Goal: Task Accomplishment & Management: Manage account settings

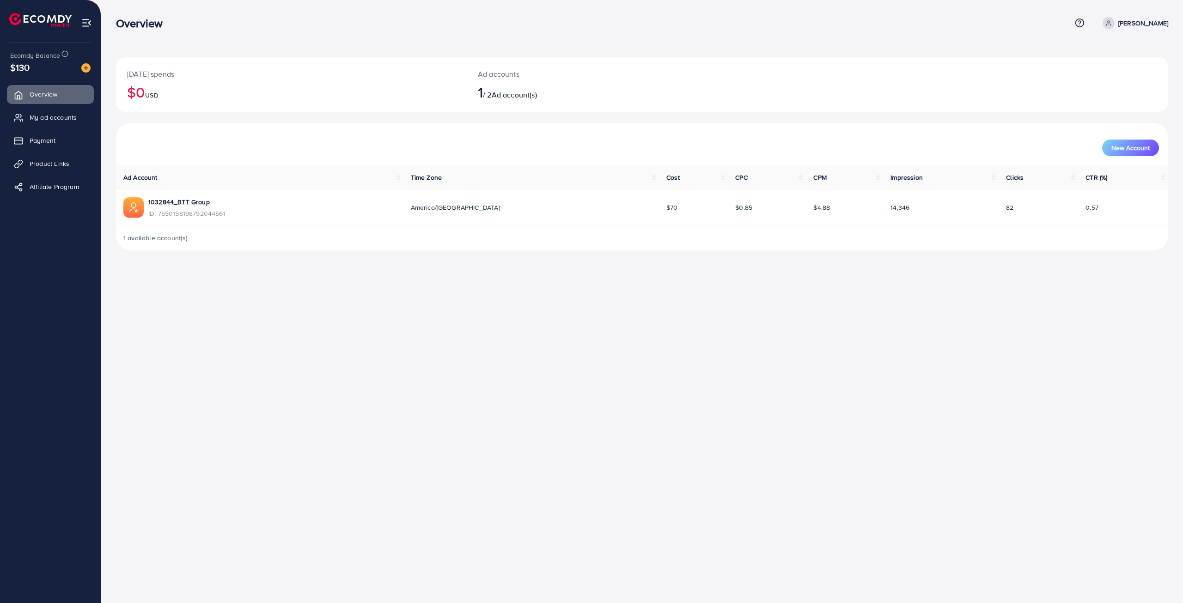
click at [22, 63] on span "$130" at bounding box center [20, 67] width 20 height 13
click at [28, 54] on span "Ecomdy Balance" at bounding box center [35, 55] width 50 height 9
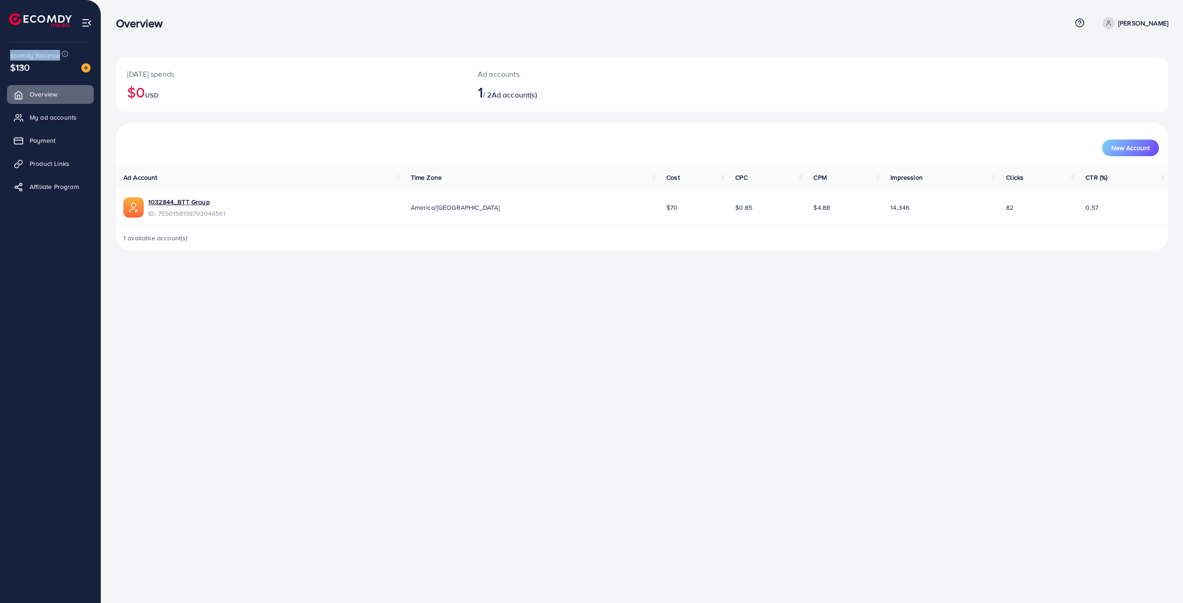
click at [28, 54] on span "Ecomdy Balance" at bounding box center [35, 55] width 50 height 9
drag, startPoint x: 658, startPoint y: 355, endPoint x: 638, endPoint y: 352, distance: 19.7
click at [656, 355] on div "Overview Help Center Contact Support Plans and Pricing Term and policy About Us…" at bounding box center [591, 301] width 1183 height 603
click at [46, 141] on span "Payment" at bounding box center [45, 140] width 26 height 9
